Goal: Communication & Community: Answer question/provide support

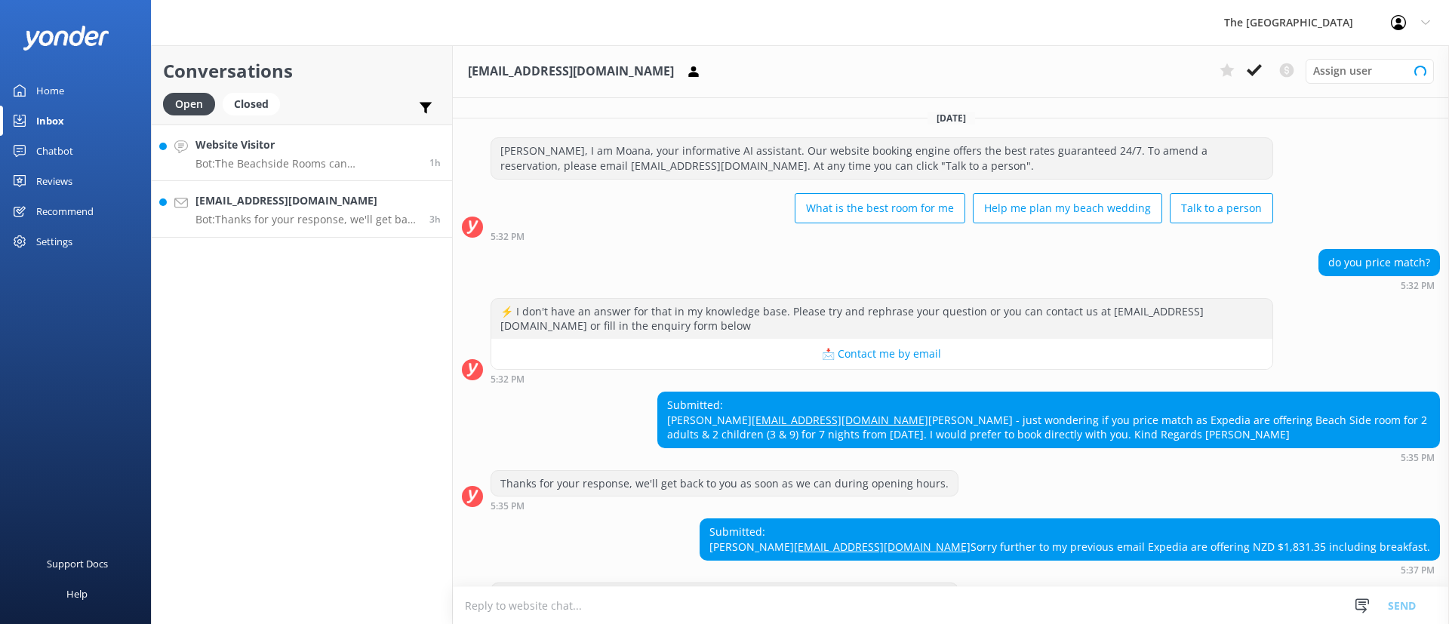
scroll to position [99, 0]
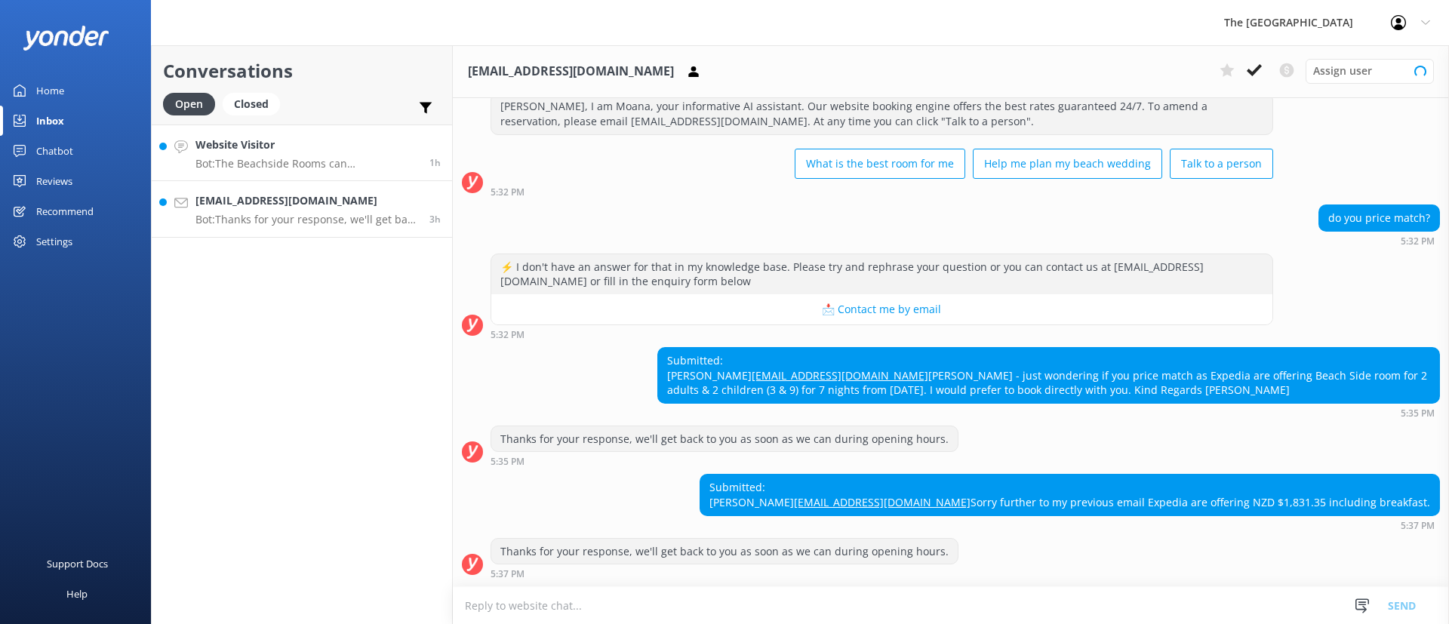
click at [266, 146] on h4 "Website Visitor" at bounding box center [306, 145] width 223 height 17
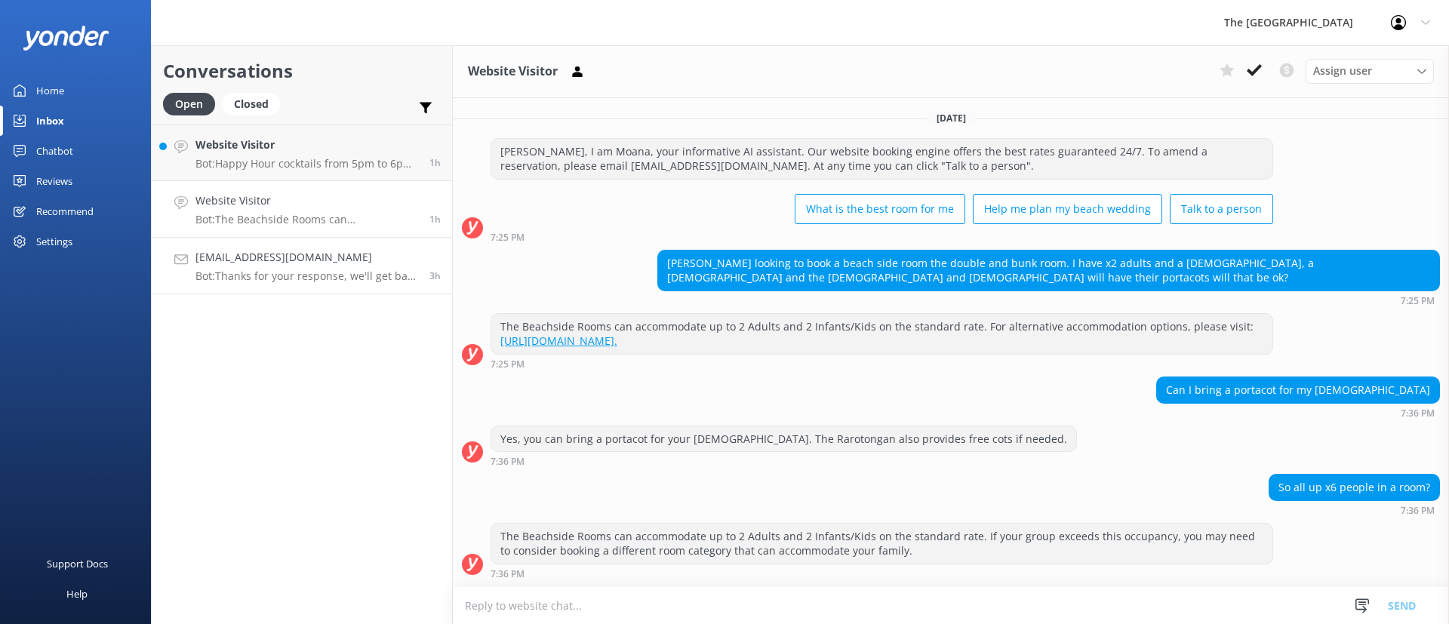
drag, startPoint x: 324, startPoint y: 276, endPoint x: 337, endPoint y: 278, distance: 13.0
click at [322, 276] on p "Bot: Thanks for your response, we'll get back to you as soon as we can during o…" at bounding box center [306, 276] width 223 height 14
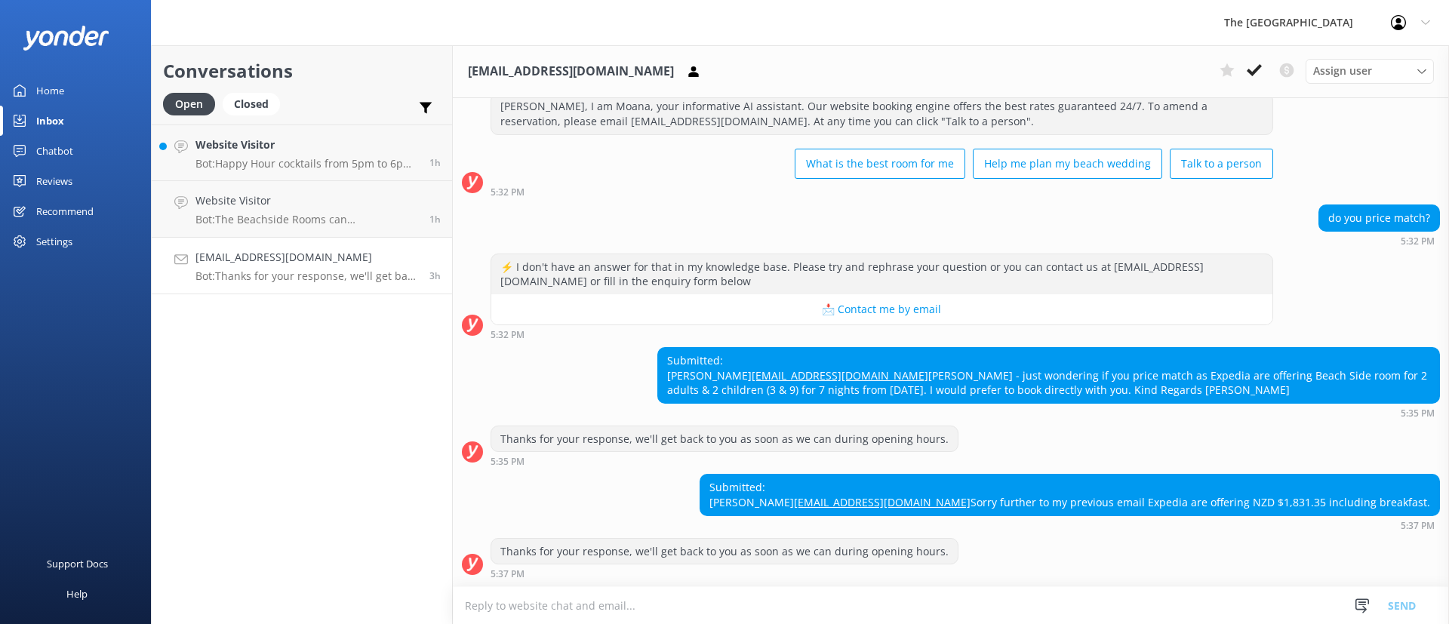
scroll to position [103, 0]
click at [873, 618] on textarea at bounding box center [951, 605] width 996 height 37
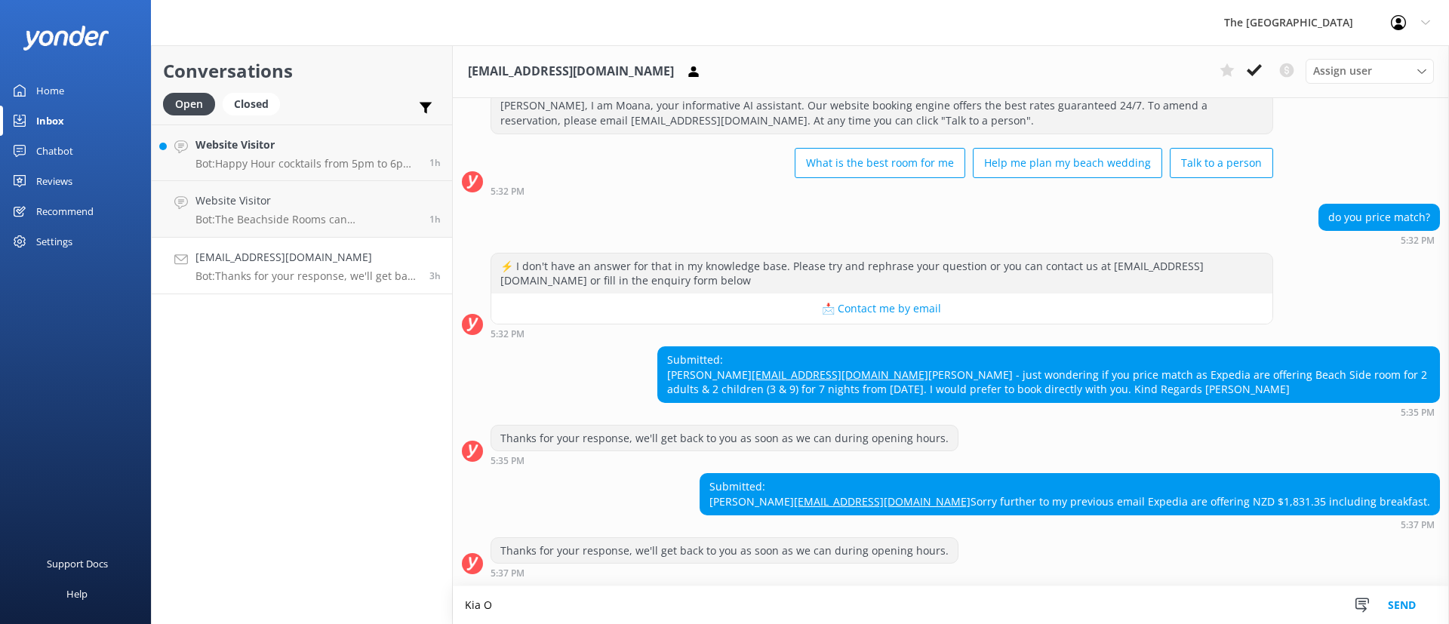
scroll to position [104, 0]
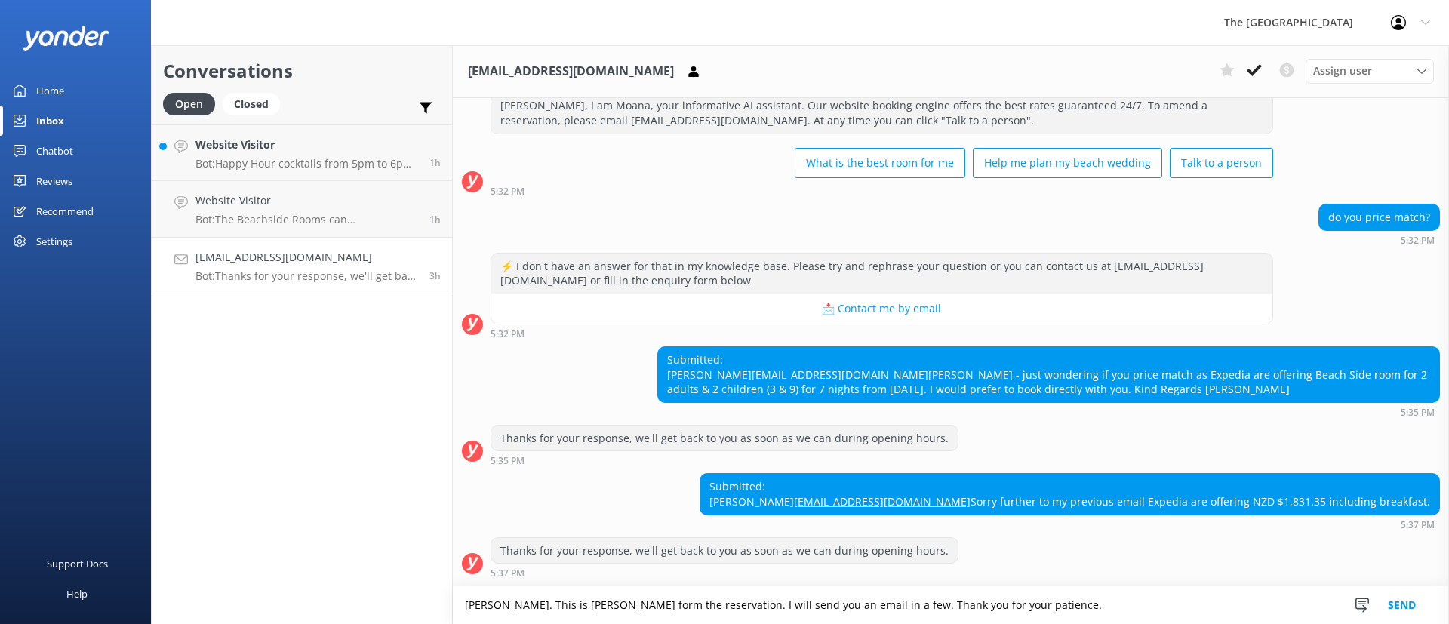
type textarea "[PERSON_NAME]. This is [PERSON_NAME] form the reservation. I will send you an e…"
click at [1403, 606] on button "Send" at bounding box center [1401, 605] width 57 height 38
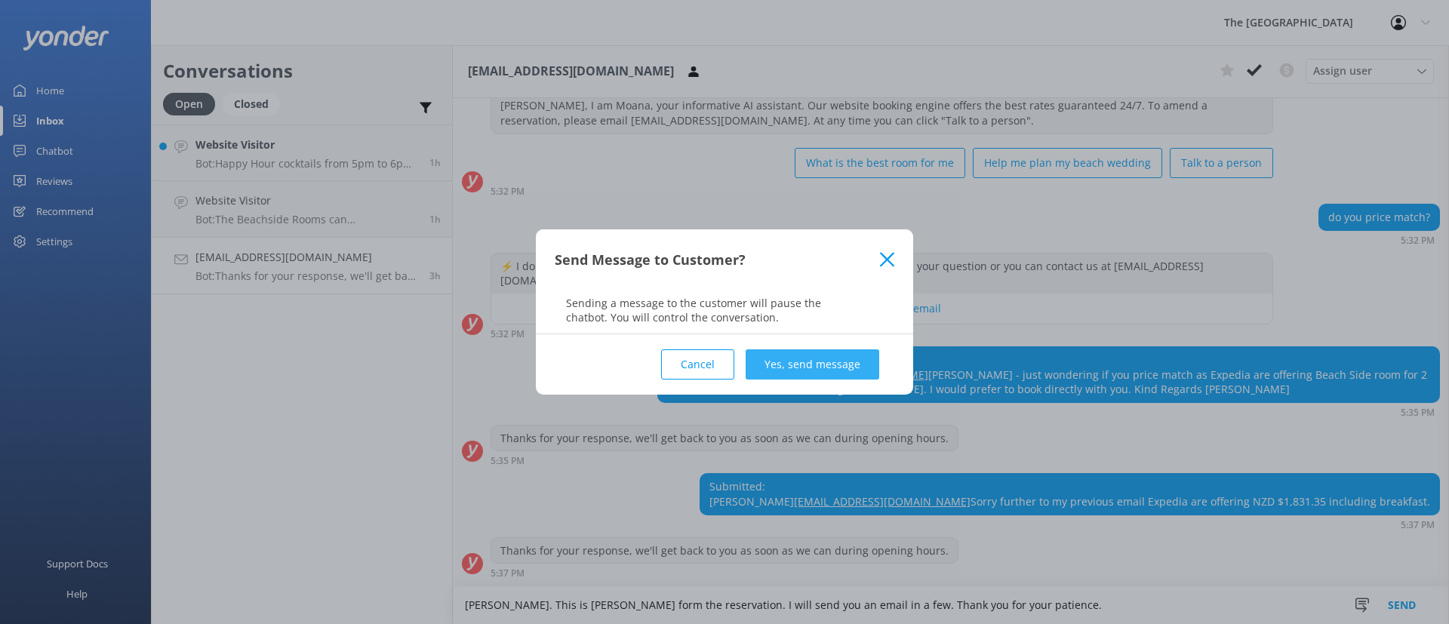
click at [783, 372] on button "Yes, send message" at bounding box center [812, 364] width 134 height 30
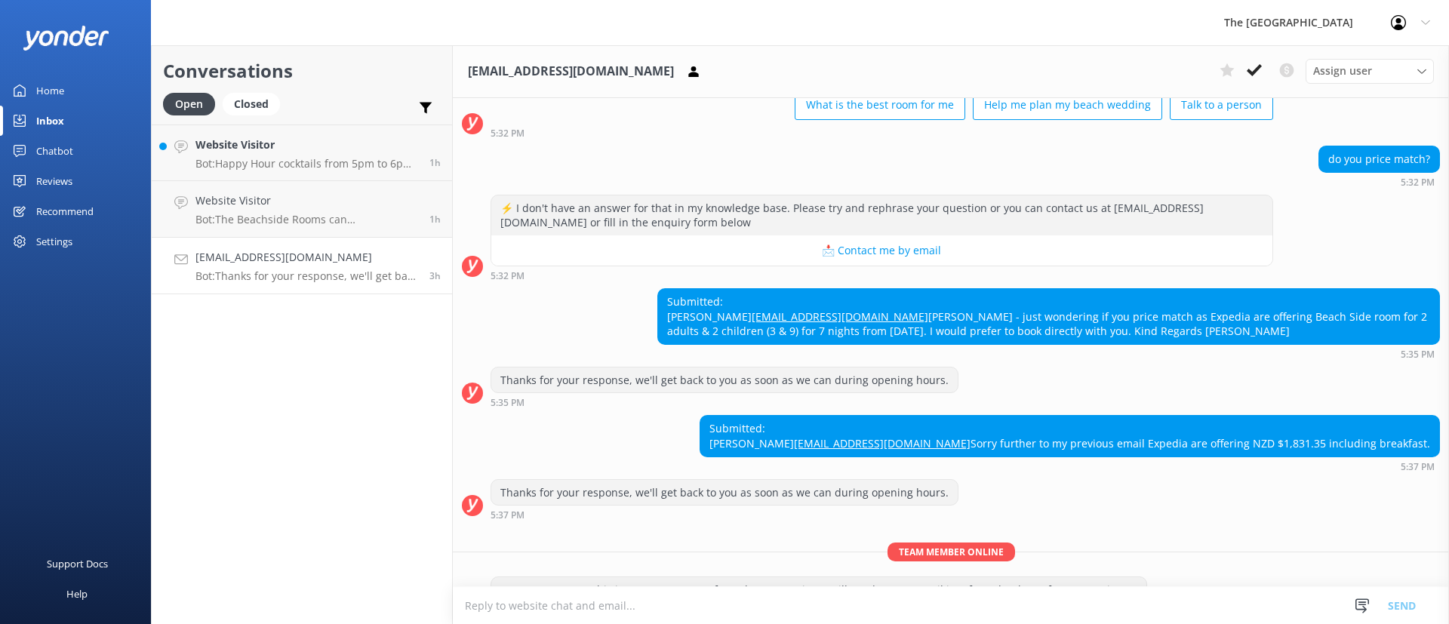
scroll to position [201, 0]
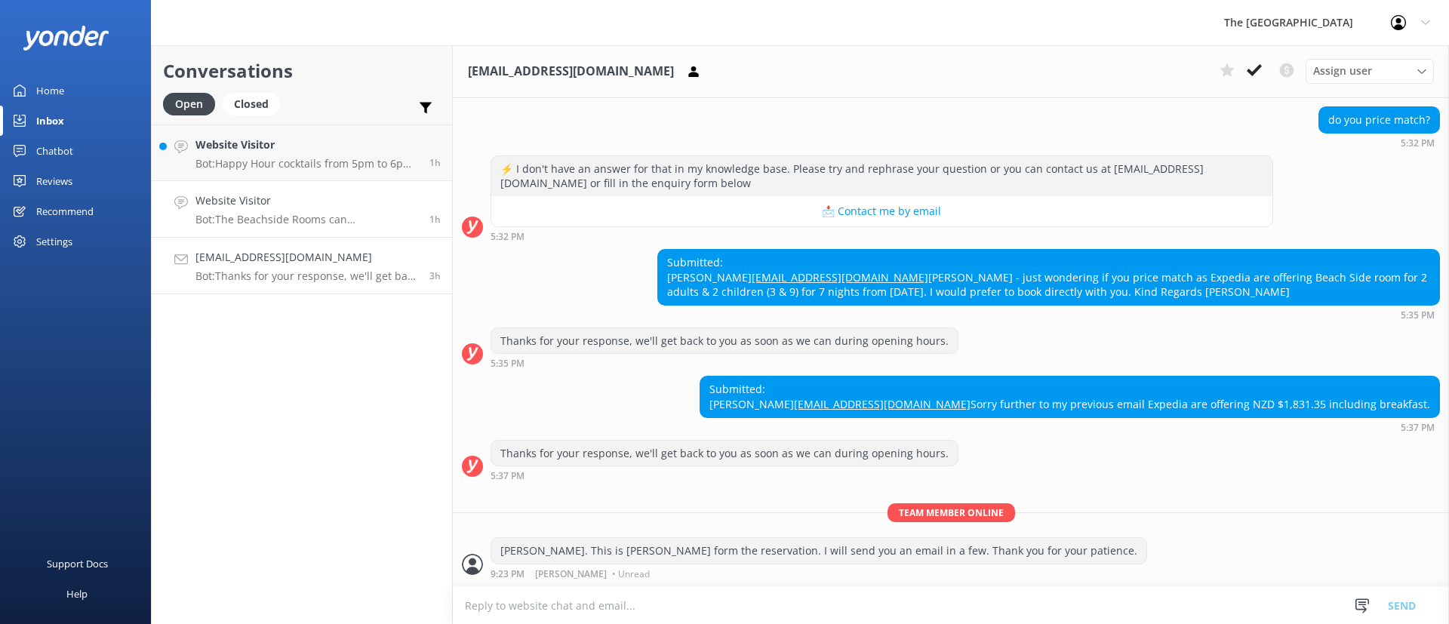
click at [322, 210] on div "Website Visitor Bot: The Beachside Rooms can accommodate up to 2 Adults and 2 I…" at bounding box center [306, 208] width 223 height 33
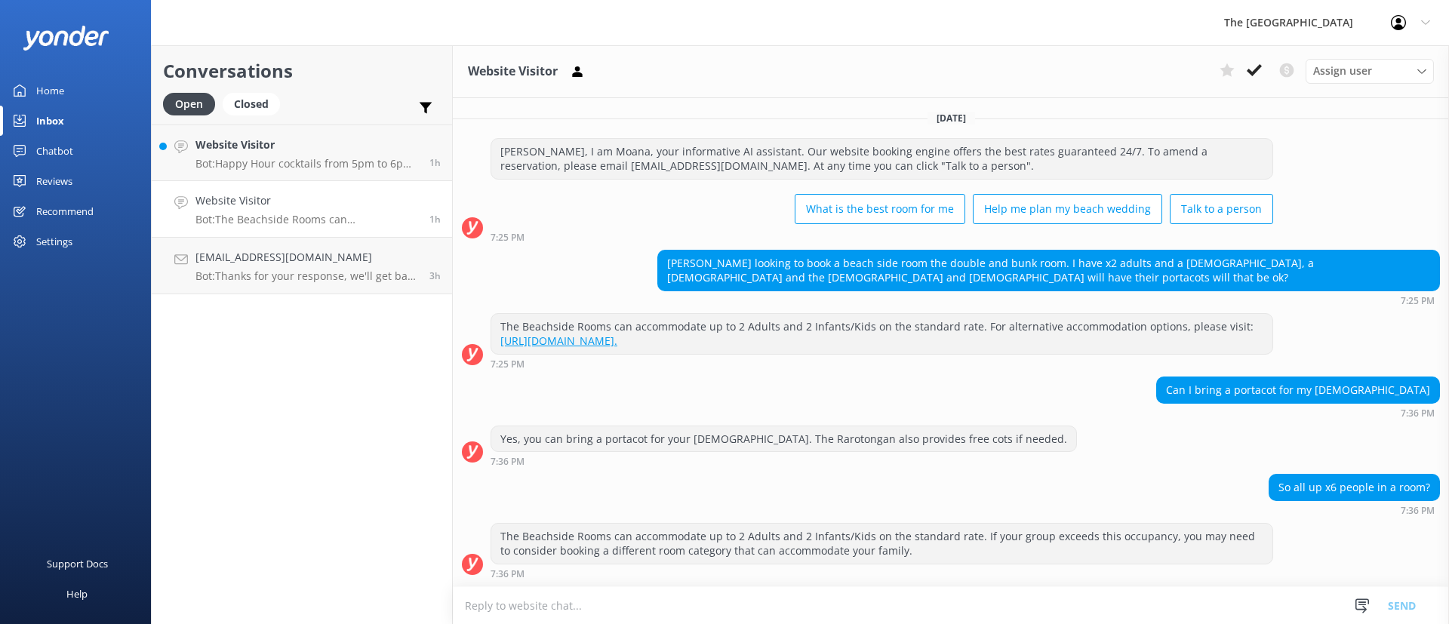
click at [361, 207] on h4 "Website Visitor" at bounding box center [306, 200] width 223 height 17
click at [321, 271] on p "Bot: Thanks for your response, we'll get back to you as soon as we can during o…" at bounding box center [306, 276] width 223 height 14
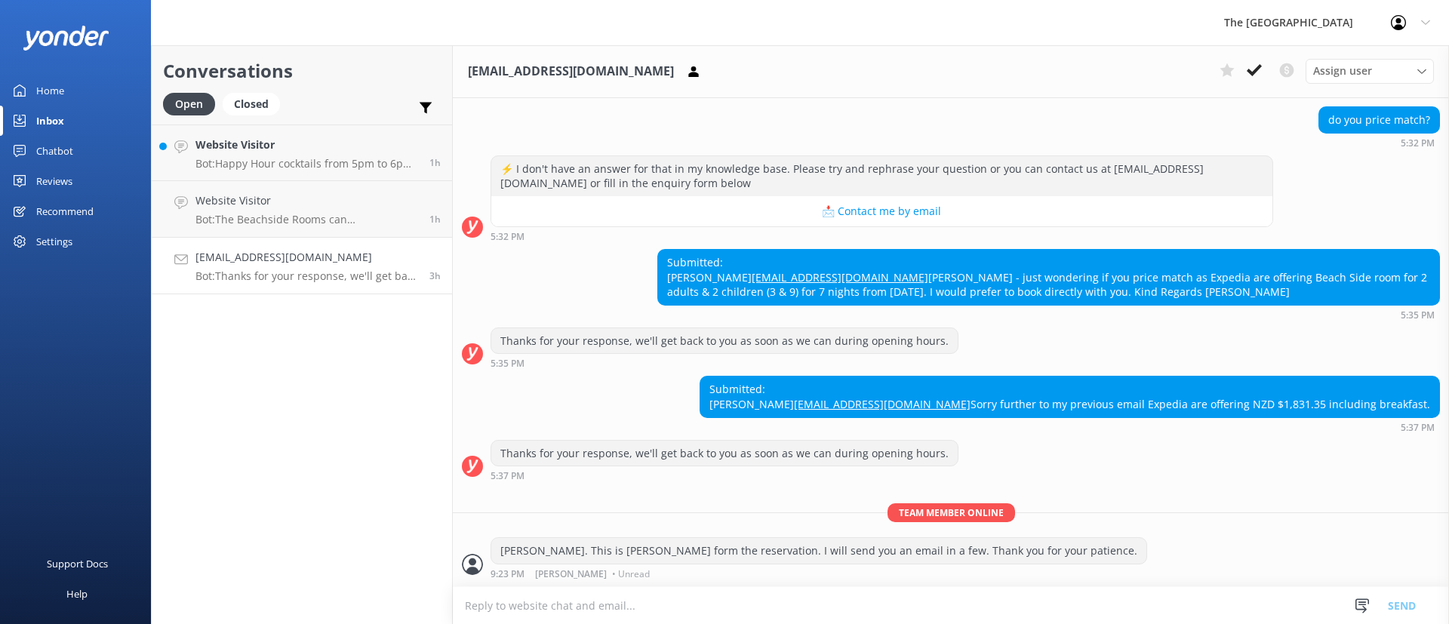
scroll to position [201, 0]
click at [324, 220] on p "Bot: The Beachside Rooms can accommodate up to 2 Adults and 2 Infants/Kids on t…" at bounding box center [306, 220] width 223 height 14
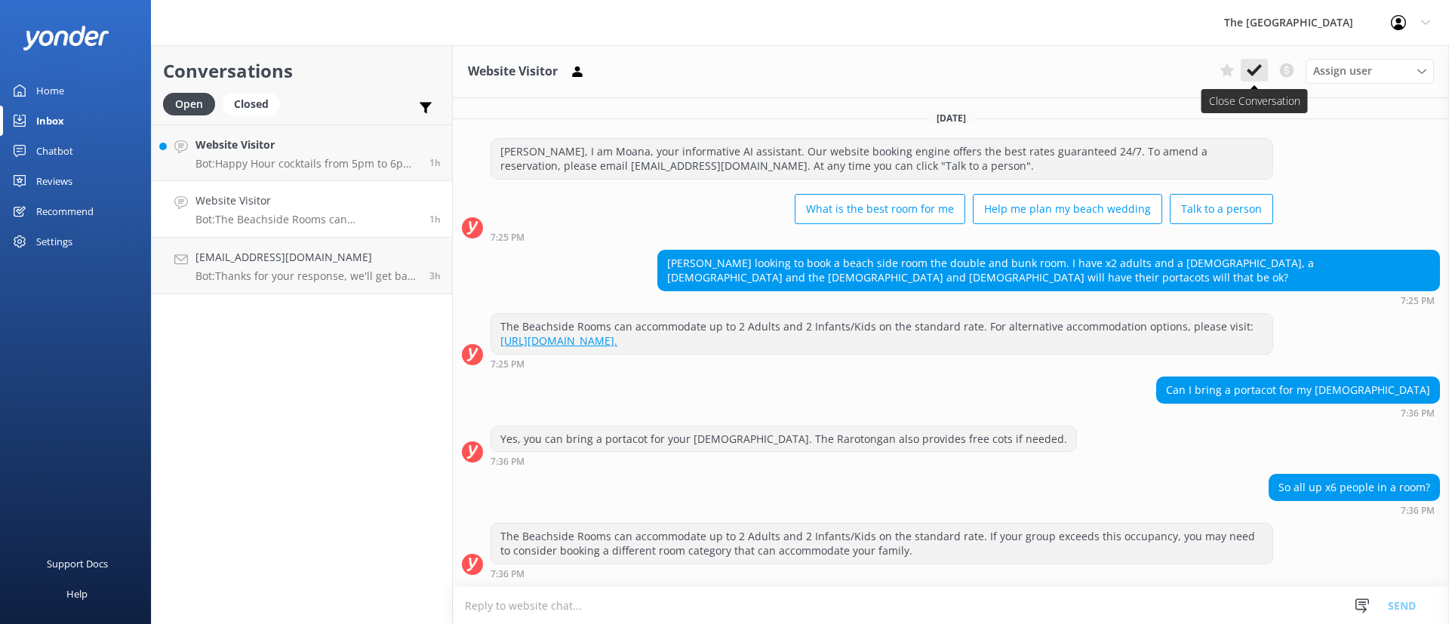
click at [1259, 76] on button at bounding box center [1253, 70] width 27 height 23
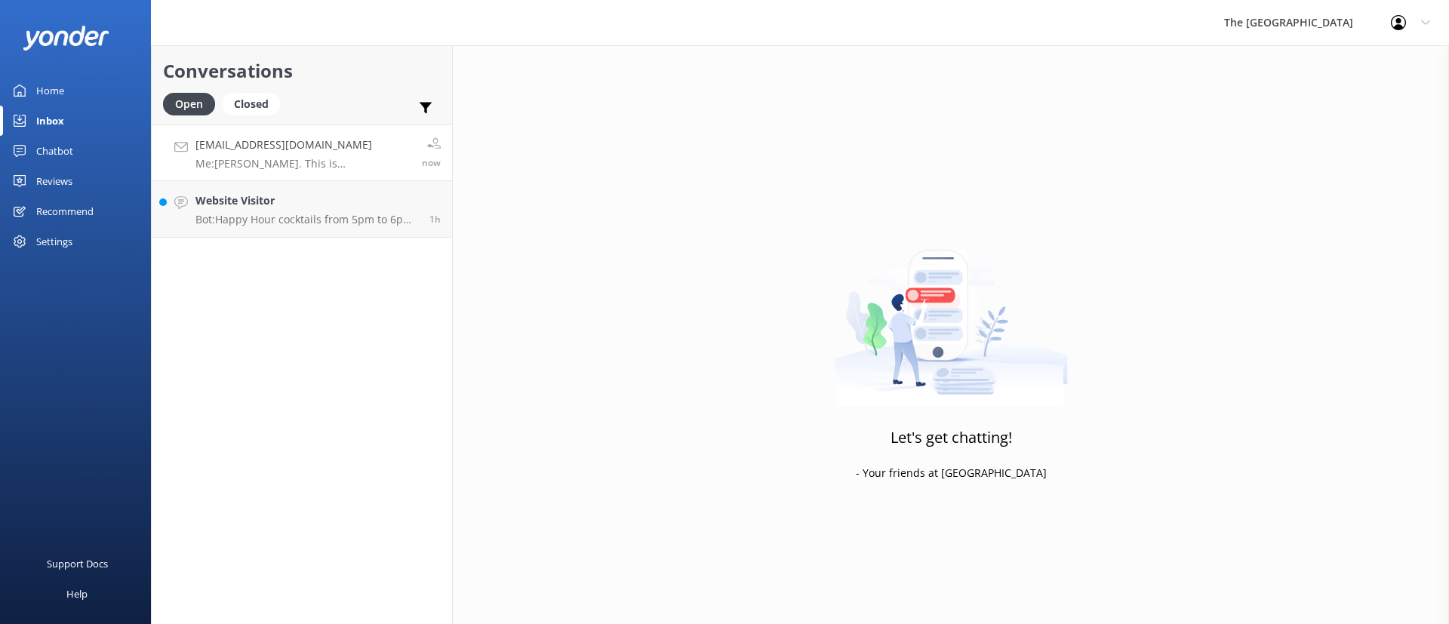
click at [318, 162] on p "Me: [PERSON_NAME]. This is [PERSON_NAME] form the reservation. I will send you …" at bounding box center [302, 164] width 215 height 14
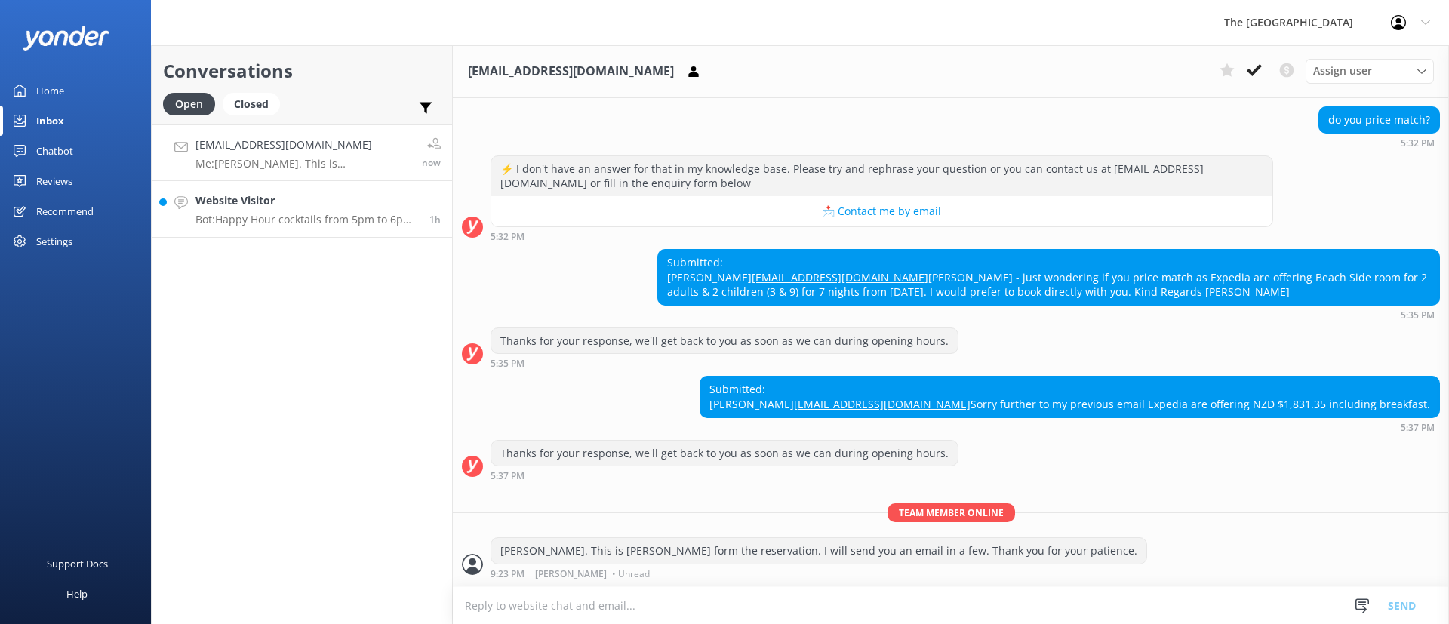
scroll to position [201, 0]
click at [300, 195] on h4 "Website Visitor" at bounding box center [306, 200] width 223 height 17
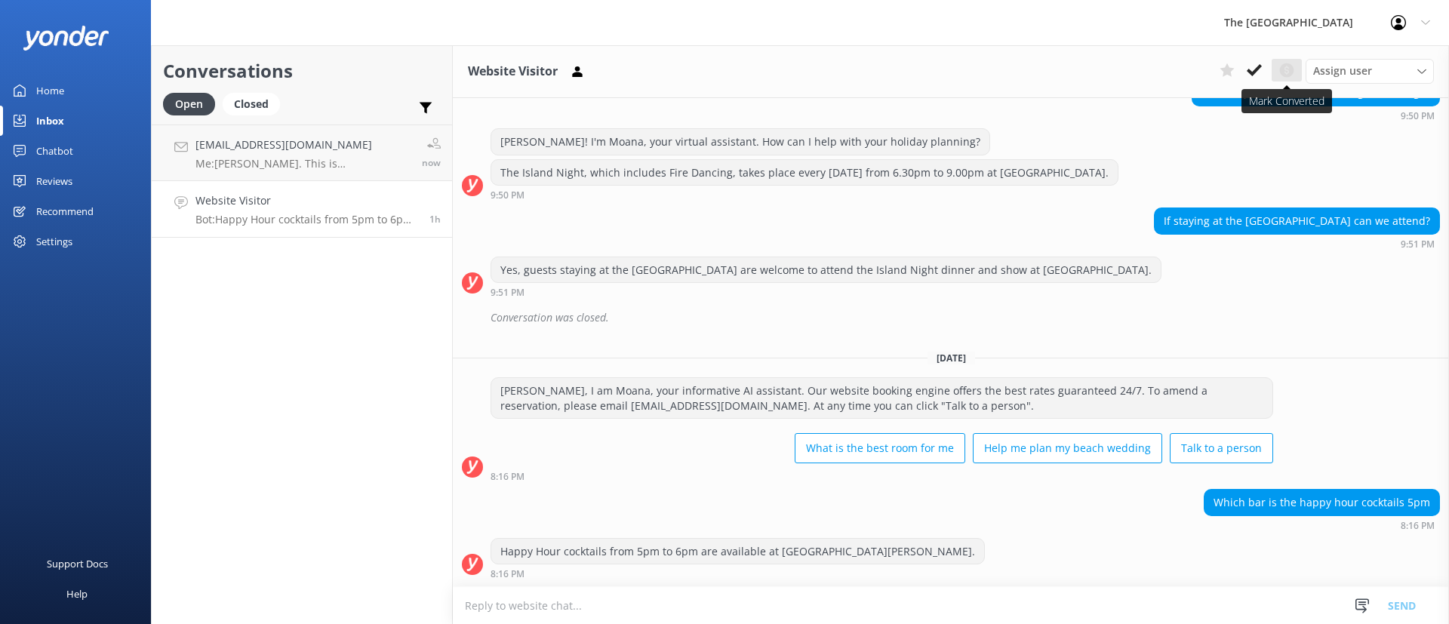
scroll to position [782, 0]
click at [1252, 66] on icon at bounding box center [1253, 70] width 15 height 15
